Goal: Information Seeking & Learning: Learn about a topic

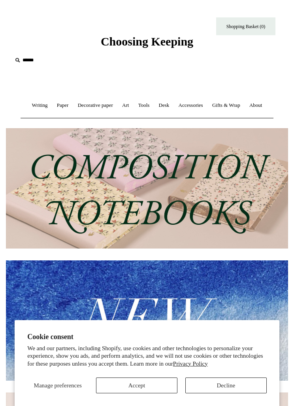
click at [135, 378] on button "Accept" at bounding box center [137, 386] width 82 height 16
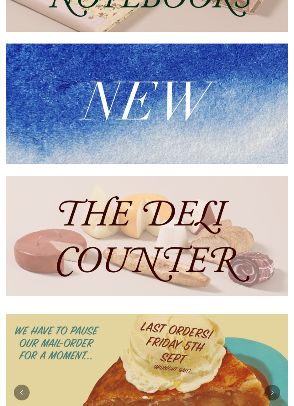
scroll to position [216, 0]
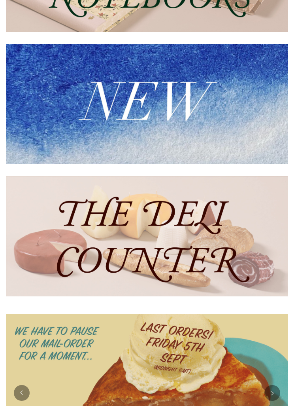
click at [182, 236] on img at bounding box center [147, 237] width 283 height 120
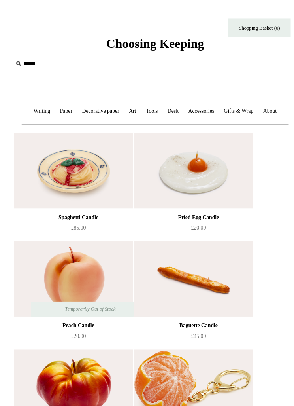
click at [34, 107] on link "Writing +" at bounding box center [40, 105] width 24 height 21
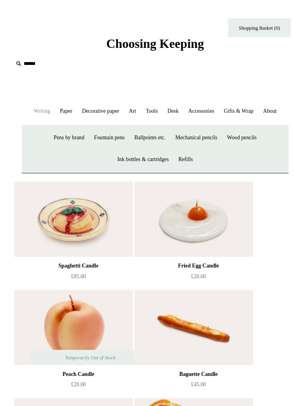
click at [138, 129] on link "Ballpoints etc. +" at bounding box center [142, 130] width 38 height 21
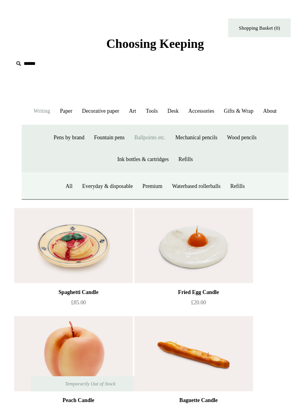
click at [59, 176] on link "All" at bounding box center [65, 176] width 15 height 21
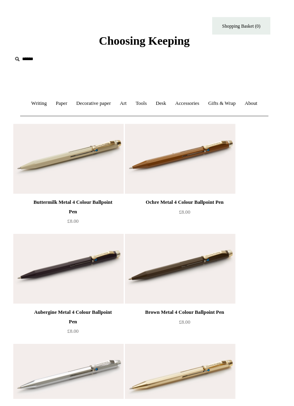
click at [59, 105] on link "Paper +" at bounding box center [63, 105] width 20 height 21
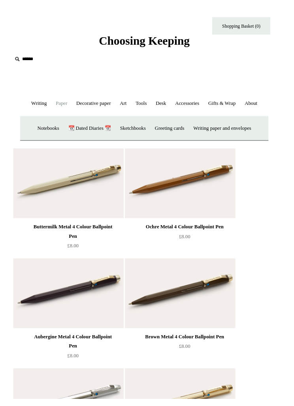
click at [169, 126] on link "Greeting cards +" at bounding box center [173, 130] width 38 height 21
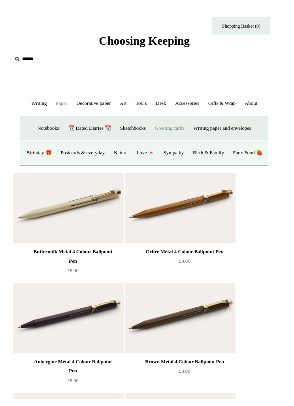
click at [134, 155] on link "Nature" at bounding box center [123, 155] width 22 height 21
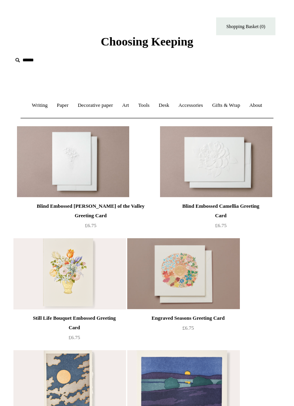
click at [58, 106] on link "Paper +" at bounding box center [63, 105] width 20 height 21
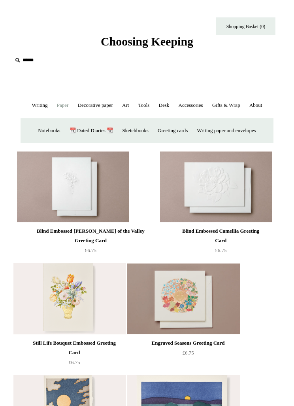
click at [126, 104] on link "Art +" at bounding box center [125, 105] width 15 height 21
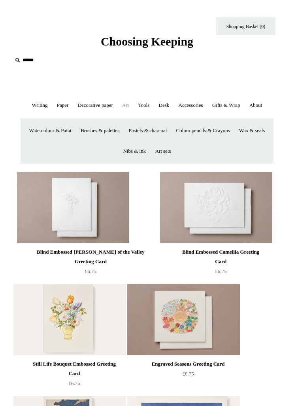
click at [148, 105] on link "Tools +" at bounding box center [144, 105] width 19 height 21
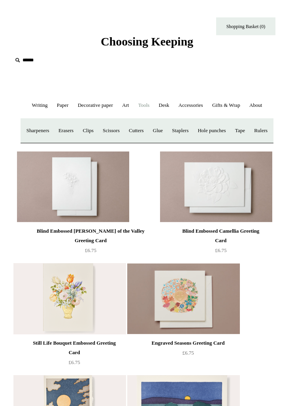
click at [167, 104] on link "Desk +" at bounding box center [164, 105] width 19 height 21
click at [191, 107] on link "Accessories +" at bounding box center [191, 105] width 32 height 21
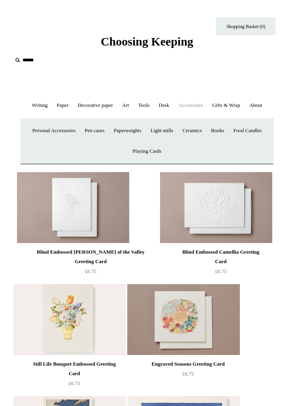
click at [222, 133] on link "Books" at bounding box center [217, 130] width 21 height 21
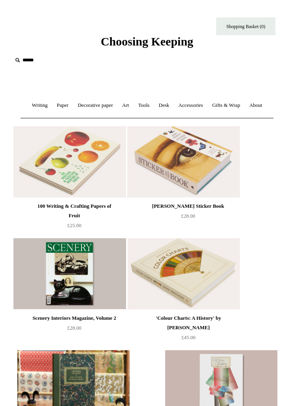
click at [231, 103] on link "Gifts & Wrap +" at bounding box center [227, 105] width 36 height 21
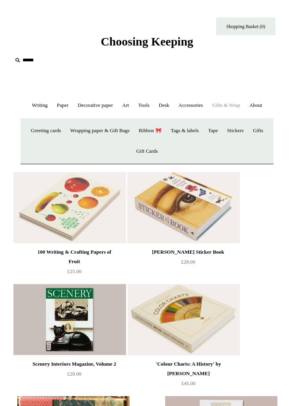
click at [29, 61] on input "text" at bounding box center [60, 60] width 97 height 15
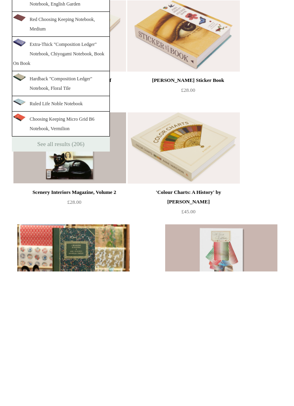
scroll to position [44, 0]
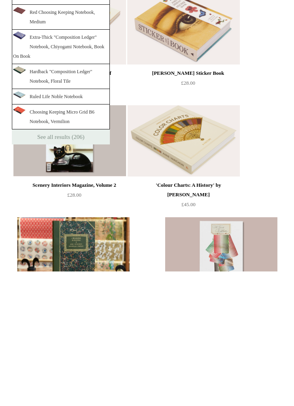
type input "*********"
click at [72, 240] on img at bounding box center [69, 275] width 112 height 71
